Goal: Check status: Check status

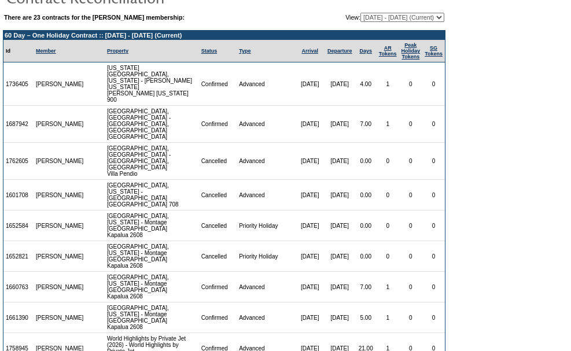
scroll to position [54, 0]
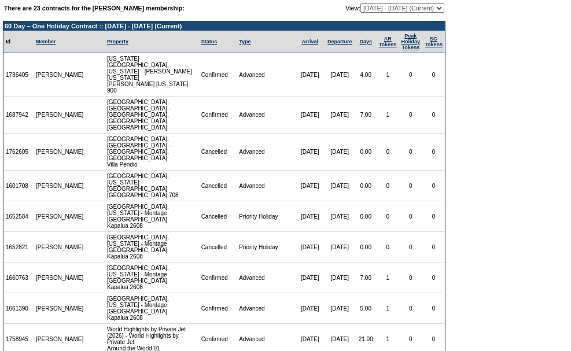
click at [420, 8] on select "[DATE] - [DATE] [DATE] - [DATE] [DATE] - [DATE] [DATE] - [DATE] [DATE] - [DATE]…" at bounding box center [402, 7] width 84 height 9
select select "123470"
click at [360, 4] on select "[DATE] - [DATE] [DATE] - [DATE] [DATE] - [DATE] [DATE] - [DATE] [DATE] - [DATE]…" at bounding box center [402, 7] width 84 height 9
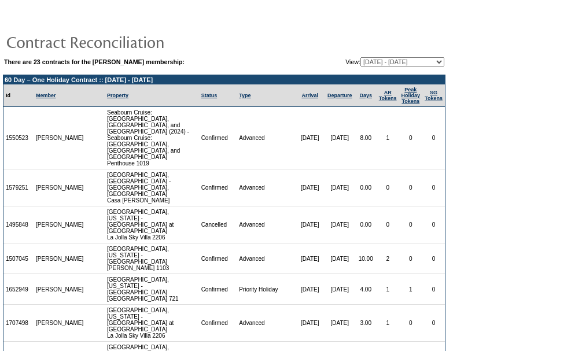
click at [381, 62] on select "[DATE] - [DATE] [DATE] - [DATE] [DATE] - [DATE] [DATE] - [DATE] [DATE] - [DATE]…" at bounding box center [402, 61] width 84 height 9
select select "129129"
click at [360, 58] on select "[DATE] - [DATE] [DATE] - [DATE] [DATE] - [DATE] [DATE] - [DATE] [DATE] - [DATE]…" at bounding box center [402, 61] width 84 height 9
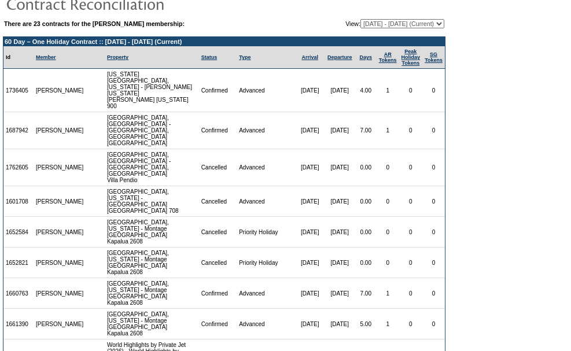
scroll to position [54, 0]
